Goal: Task Accomplishment & Management: Manage account settings

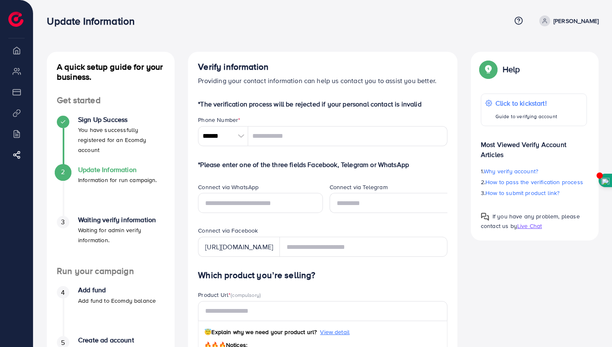
click at [567, 27] on div "Update Information Help Center Contact Support Term and policy About Us [PERSON…" at bounding box center [323, 21] width 552 height 23
click at [557, 19] on p "Nomshado Baca" at bounding box center [576, 21] width 45 height 10
click at [535, 56] on link "Log out" at bounding box center [558, 50] width 79 height 19
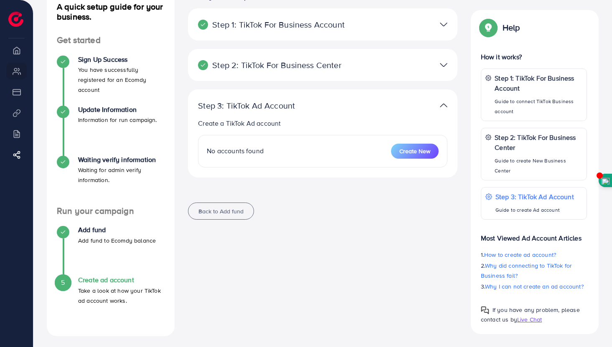
scroll to position [63, 0]
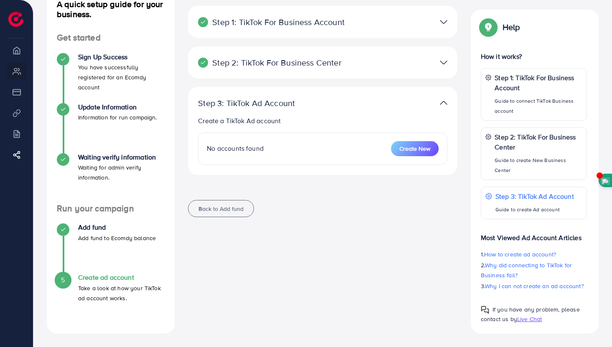
click at [444, 64] on img at bounding box center [444, 62] width 8 height 12
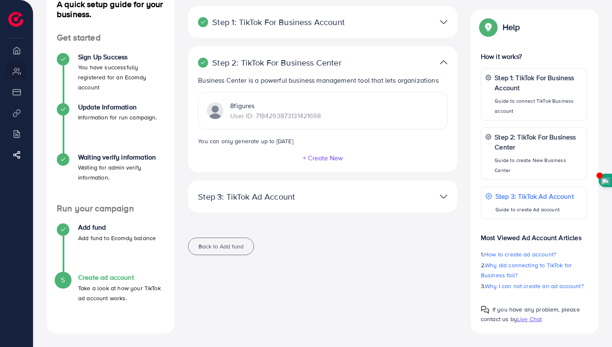
click at [446, 26] on img at bounding box center [444, 22] width 8 height 12
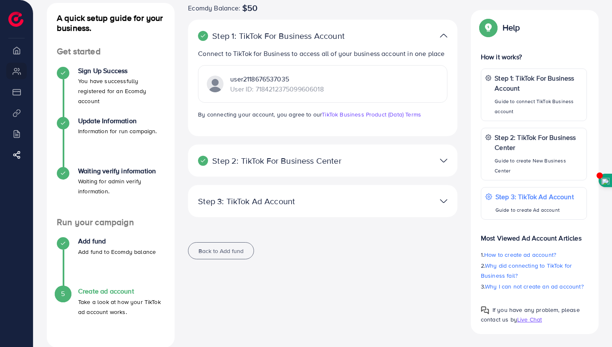
scroll to position [43, 0]
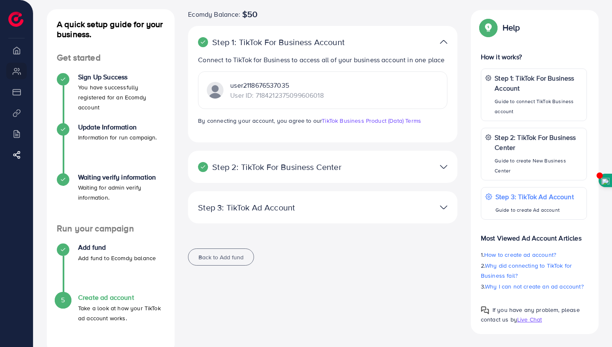
click at [444, 169] on img at bounding box center [444, 167] width 8 height 12
